Goal: Task Accomplishment & Management: Manage account settings

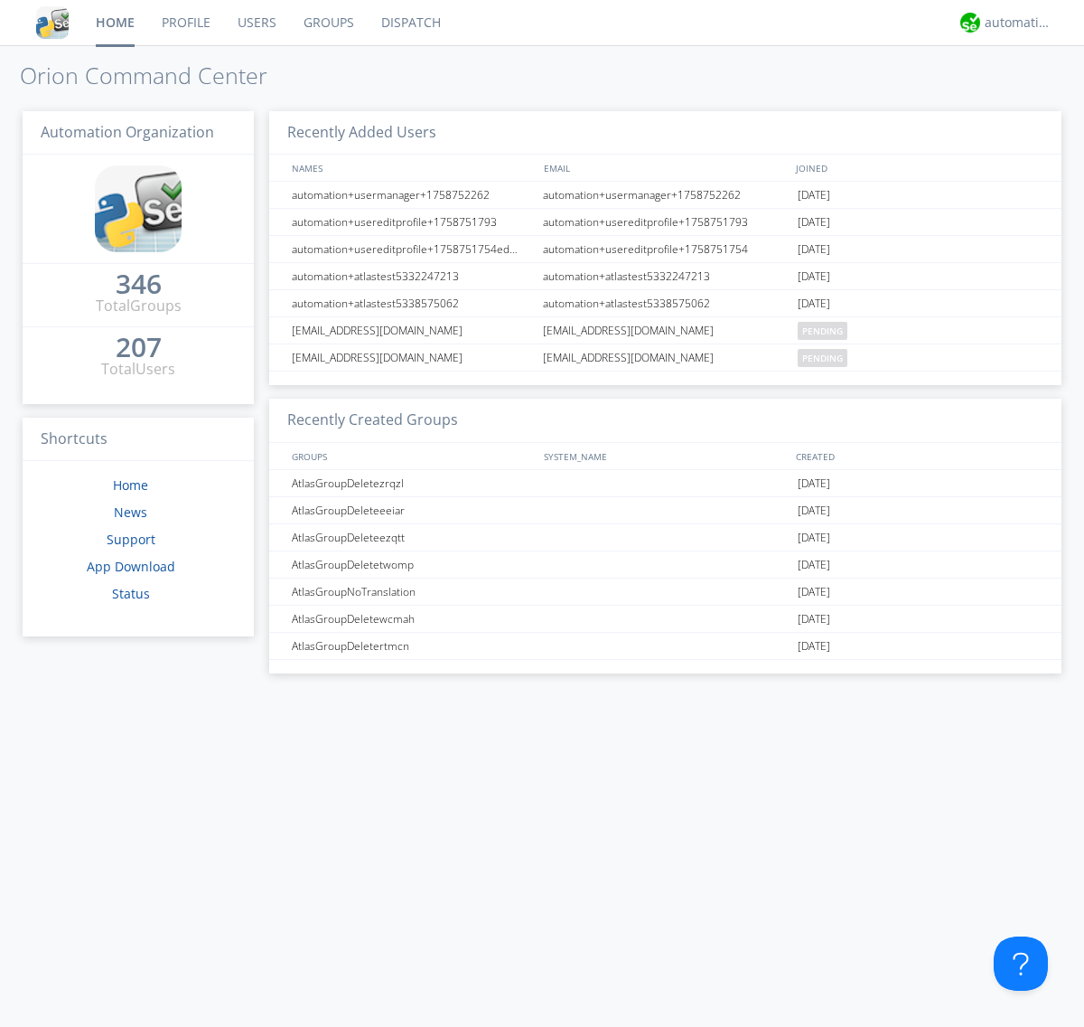
click at [327, 23] on link "Groups" at bounding box center [329, 22] width 78 height 45
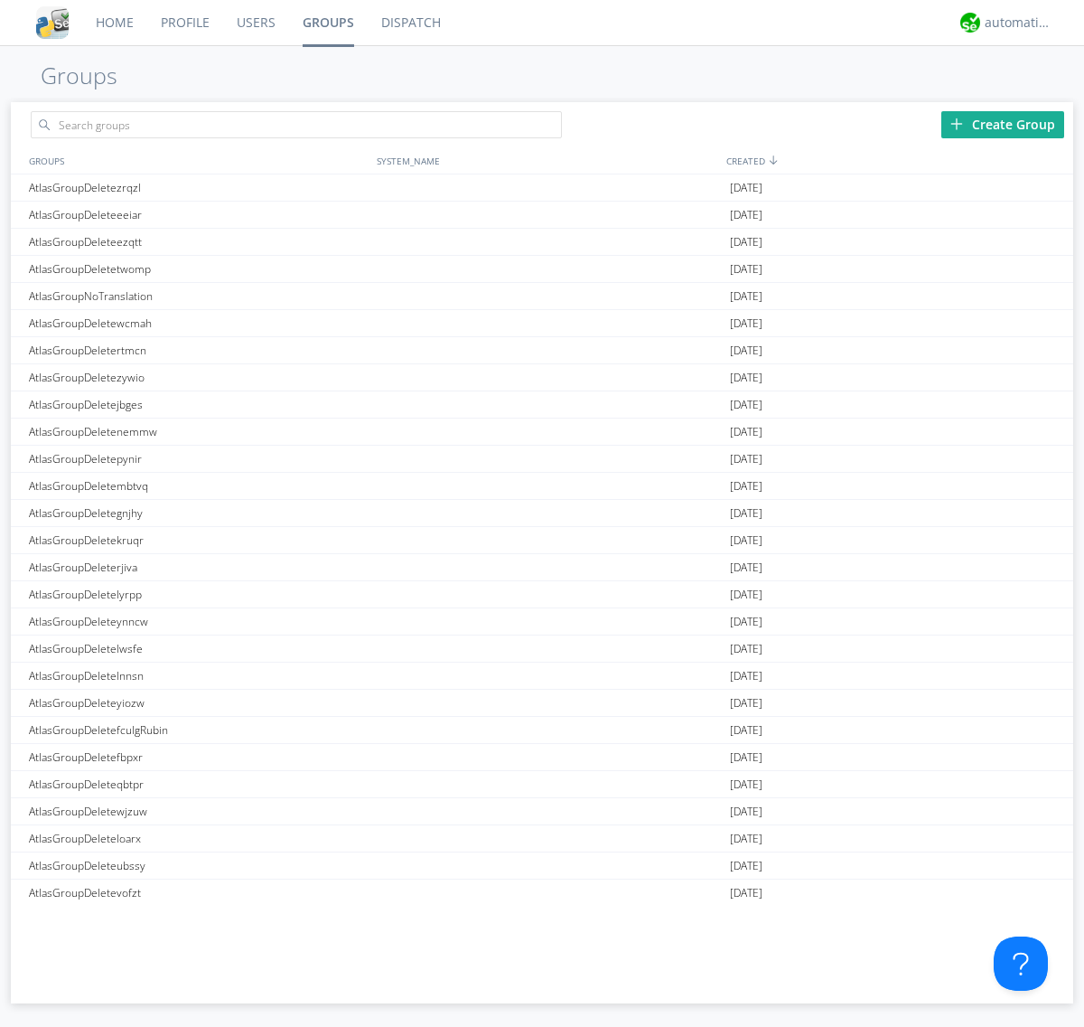
click at [1003, 124] on div "Create Group" at bounding box center [1003, 124] width 123 height 27
click at [327, 23] on link "Groups" at bounding box center [328, 22] width 79 height 45
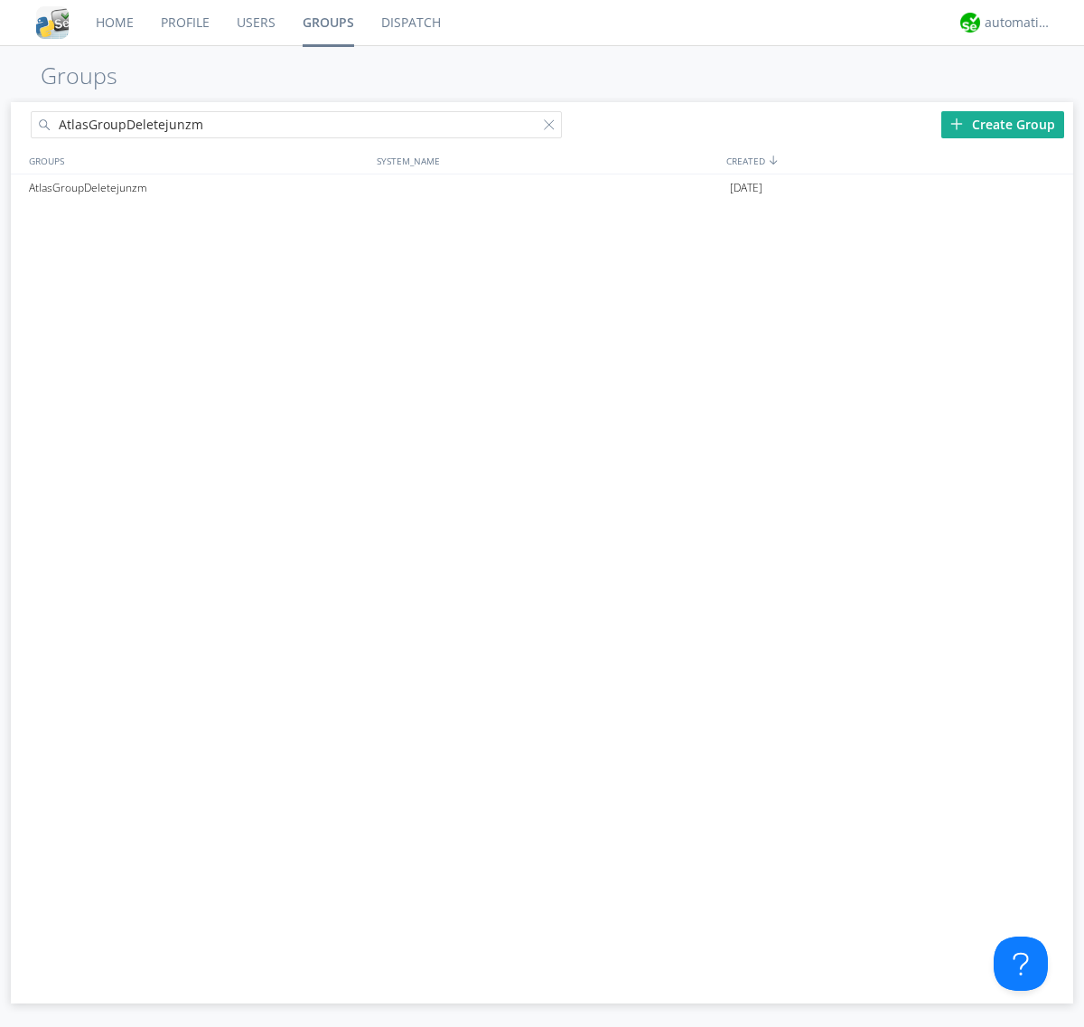
type input "AtlasGroupDeletejunzm"
click at [553, 127] on div at bounding box center [553, 128] width 18 height 18
type input "AtlasGroupDeletejunzm"
click at [198, 187] on div "AtlasGroupDeletejunzm" at bounding box center [198, 187] width 348 height 27
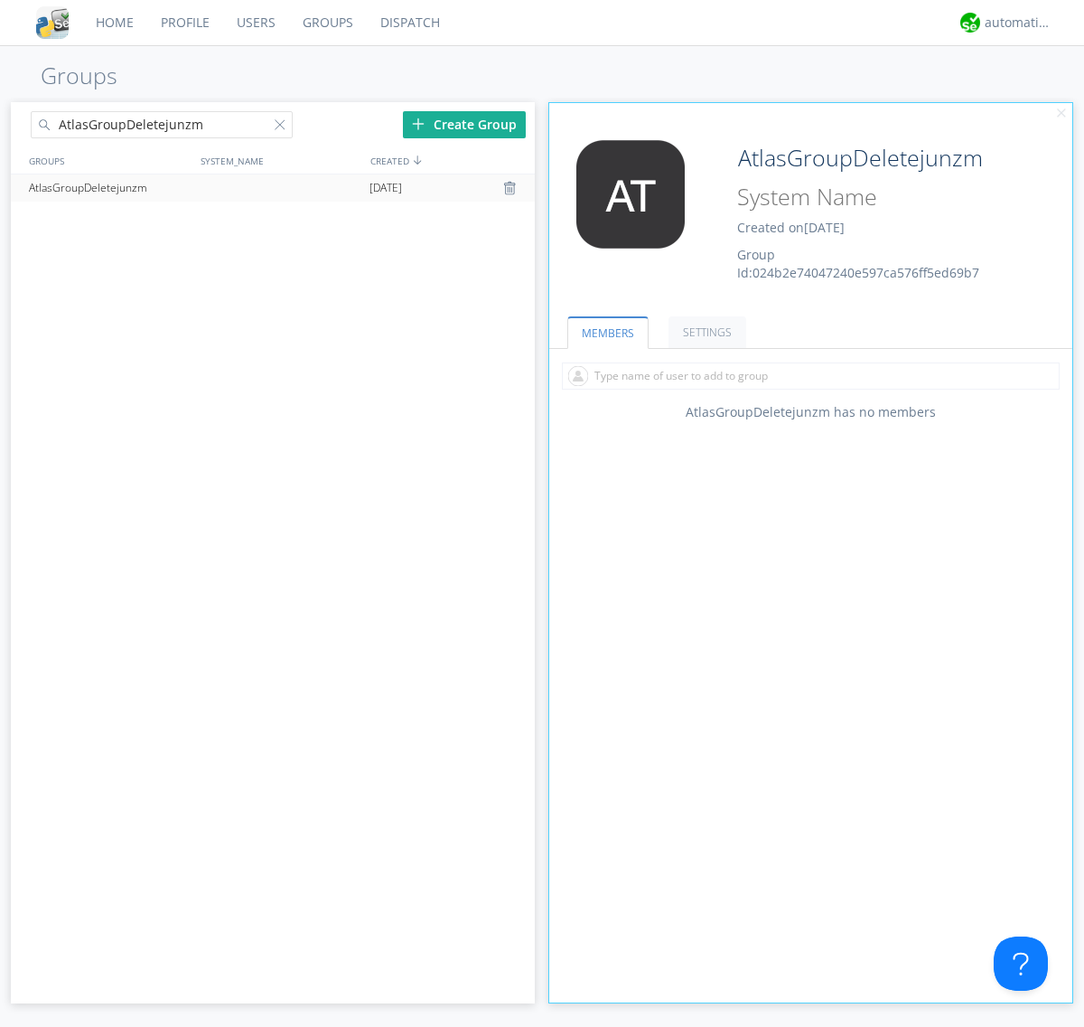
click at [705, 332] on link "SETTINGS" at bounding box center [708, 332] width 78 height 32
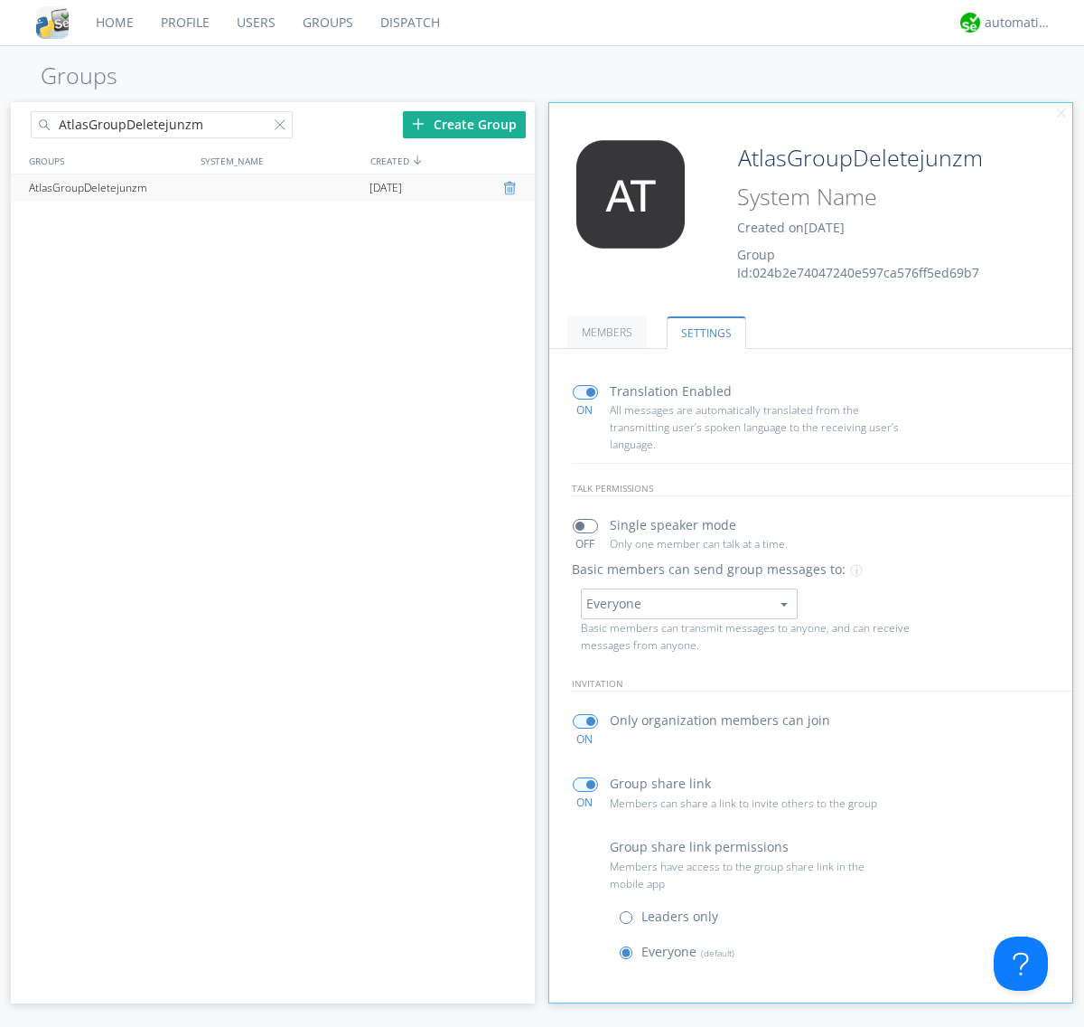
click at [511, 188] on div at bounding box center [512, 188] width 18 height 14
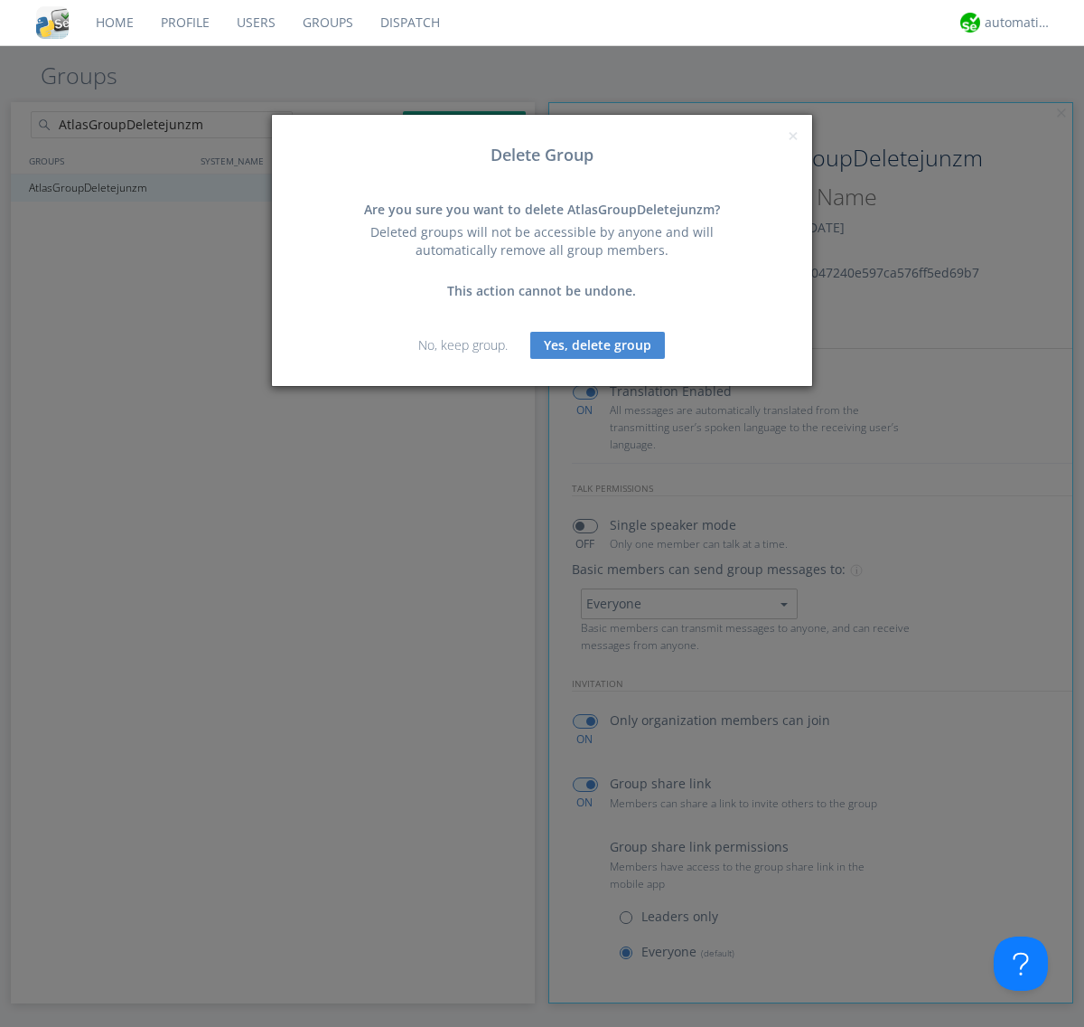
click at [598, 344] on button "Yes, delete group" at bounding box center [597, 345] width 135 height 27
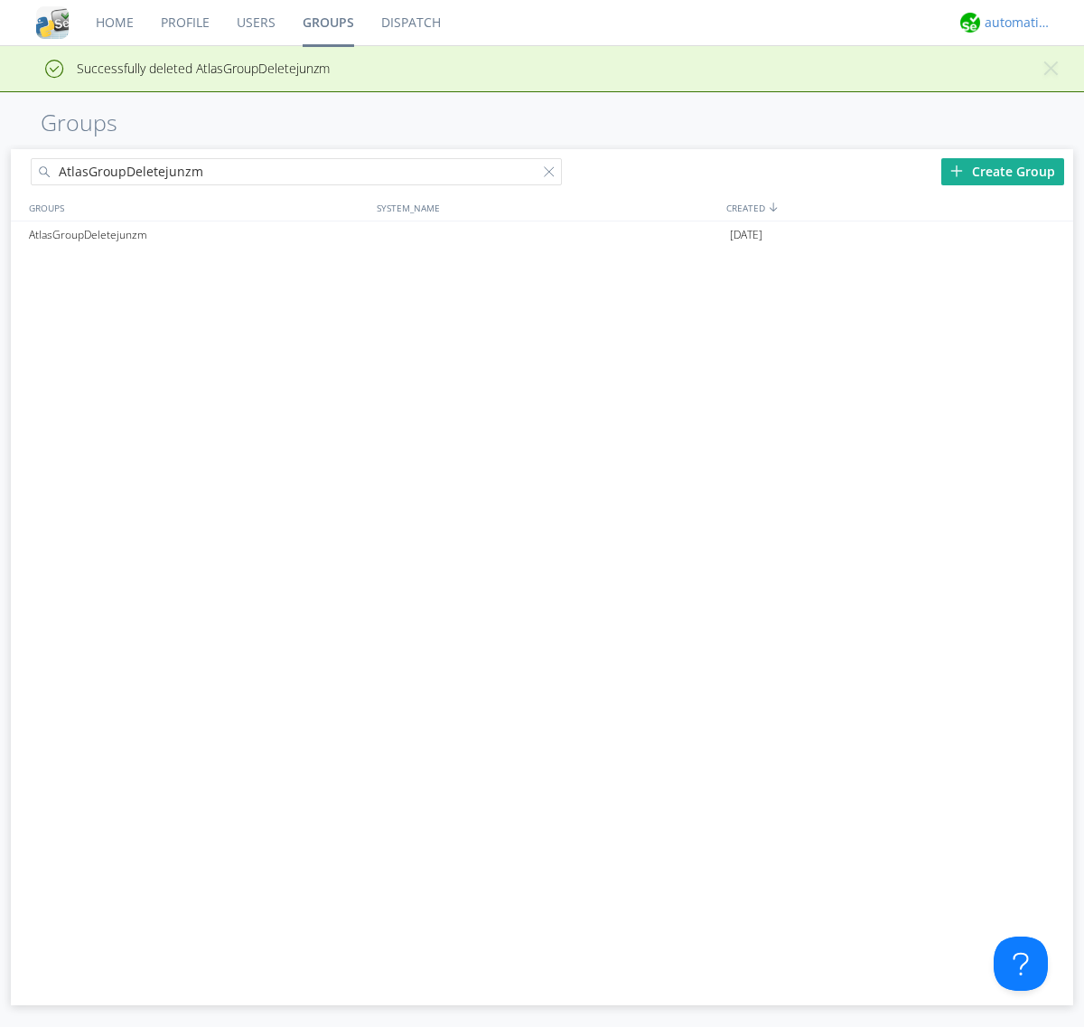
click at [1014, 23] on div "automation+atlas" at bounding box center [1019, 23] width 68 height 18
